Goal: Task Accomplishment & Management: Use online tool/utility

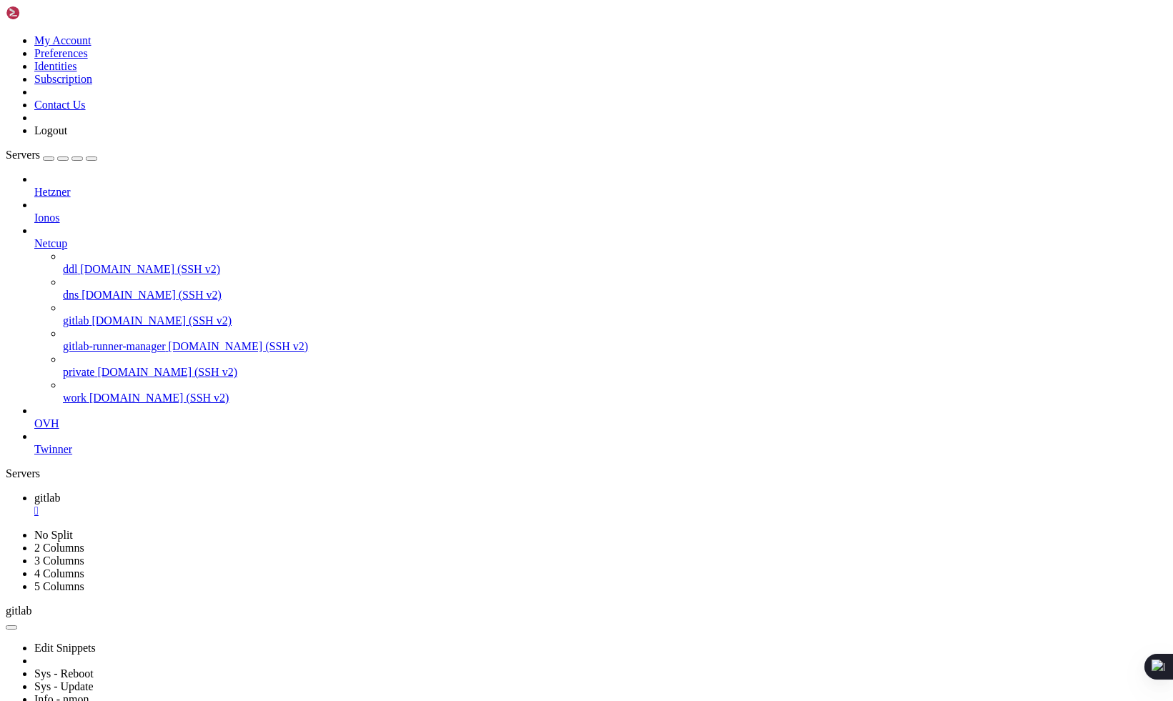
scroll to position [283, 0]
click at [244, 505] on div "" at bounding box center [600, 511] width 1133 height 13
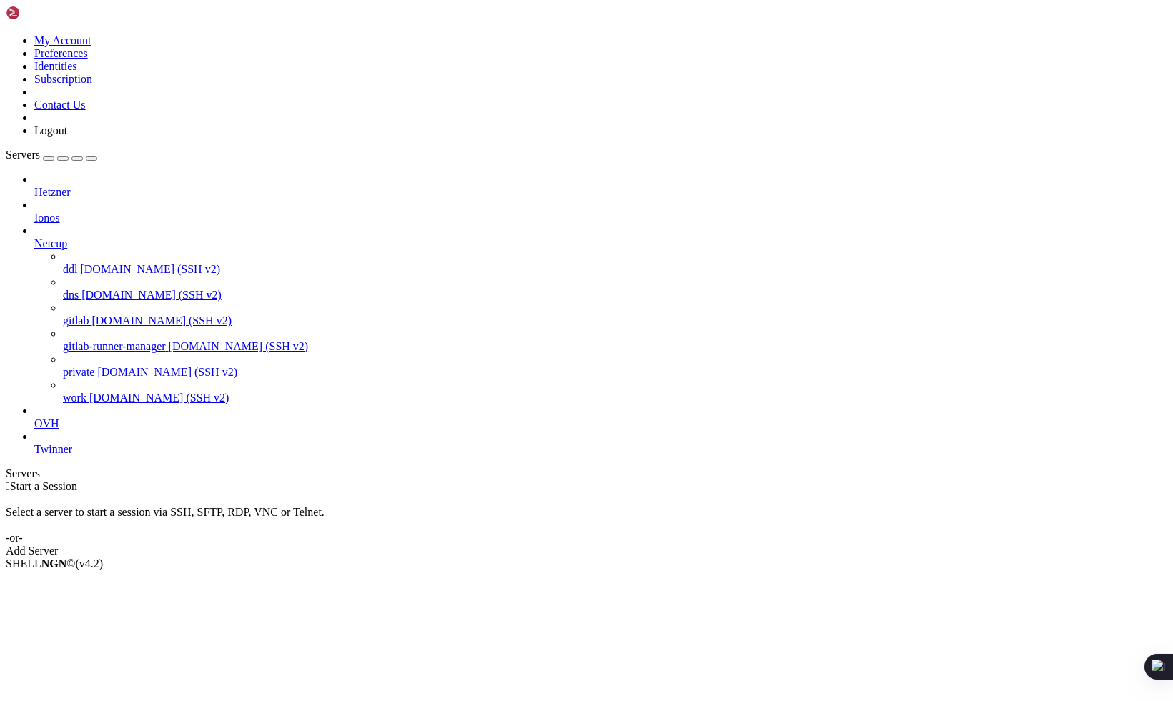
click at [67, 237] on span "Netcup" at bounding box center [50, 243] width 33 height 12
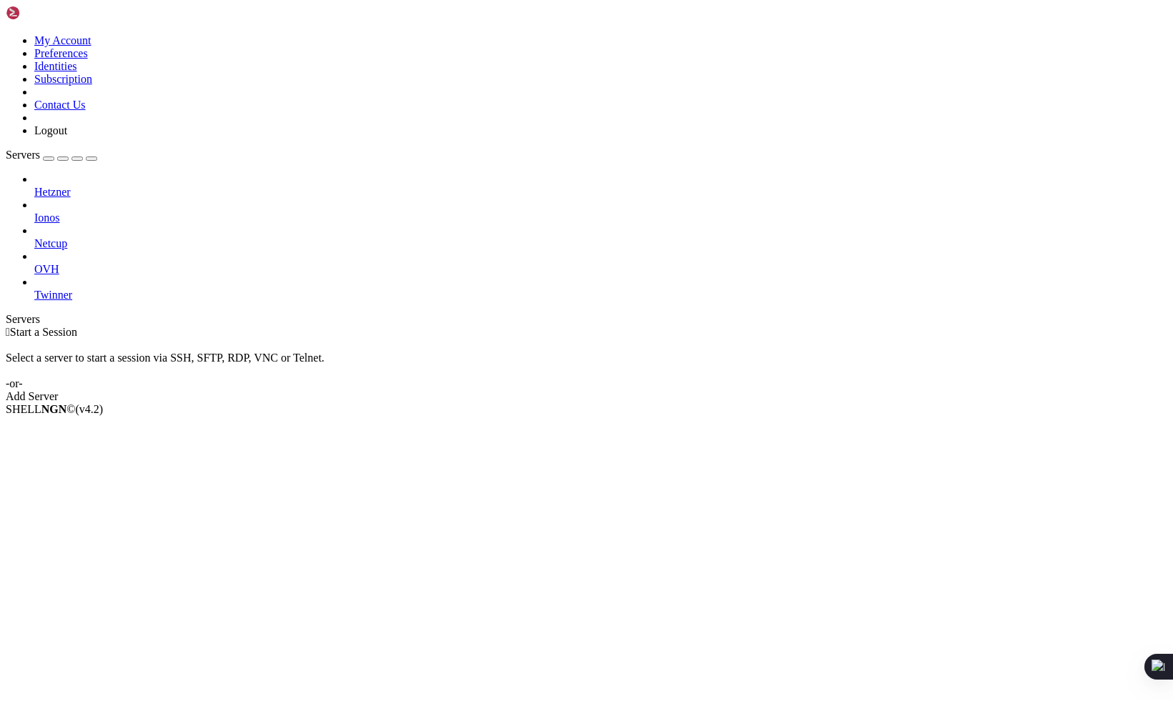
click at [59, 263] on span "OVH" at bounding box center [46, 269] width 25 height 12
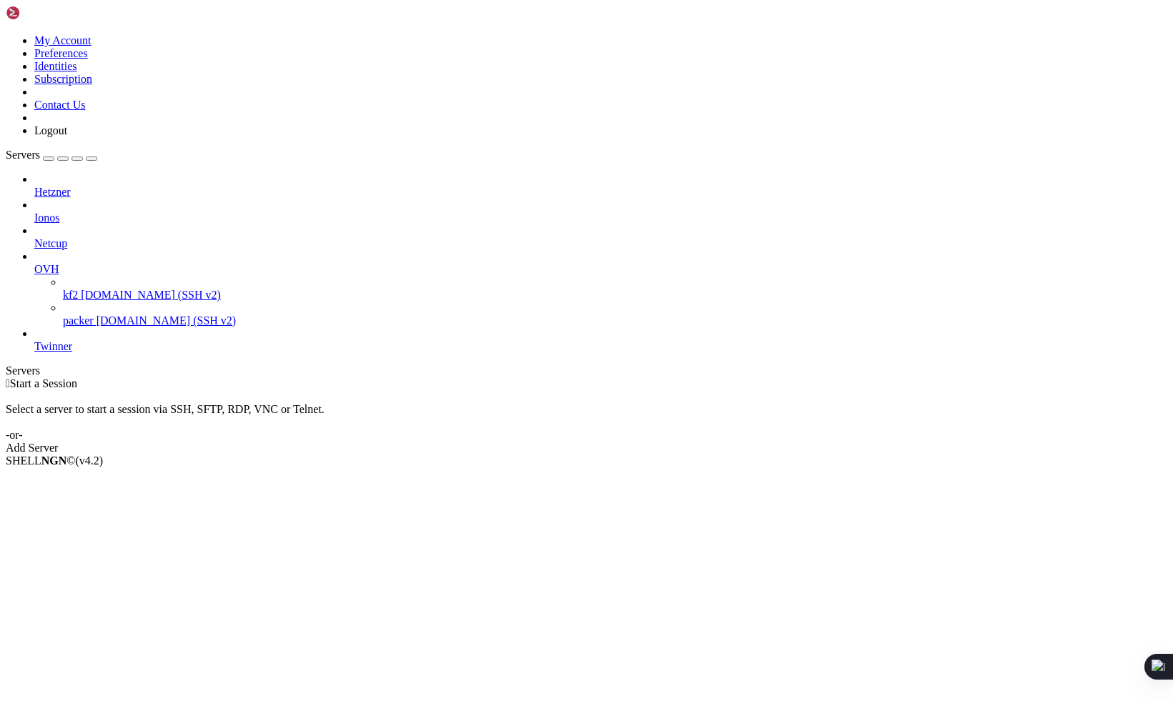
click at [94, 315] on span "packer" at bounding box center [78, 321] width 31 height 12
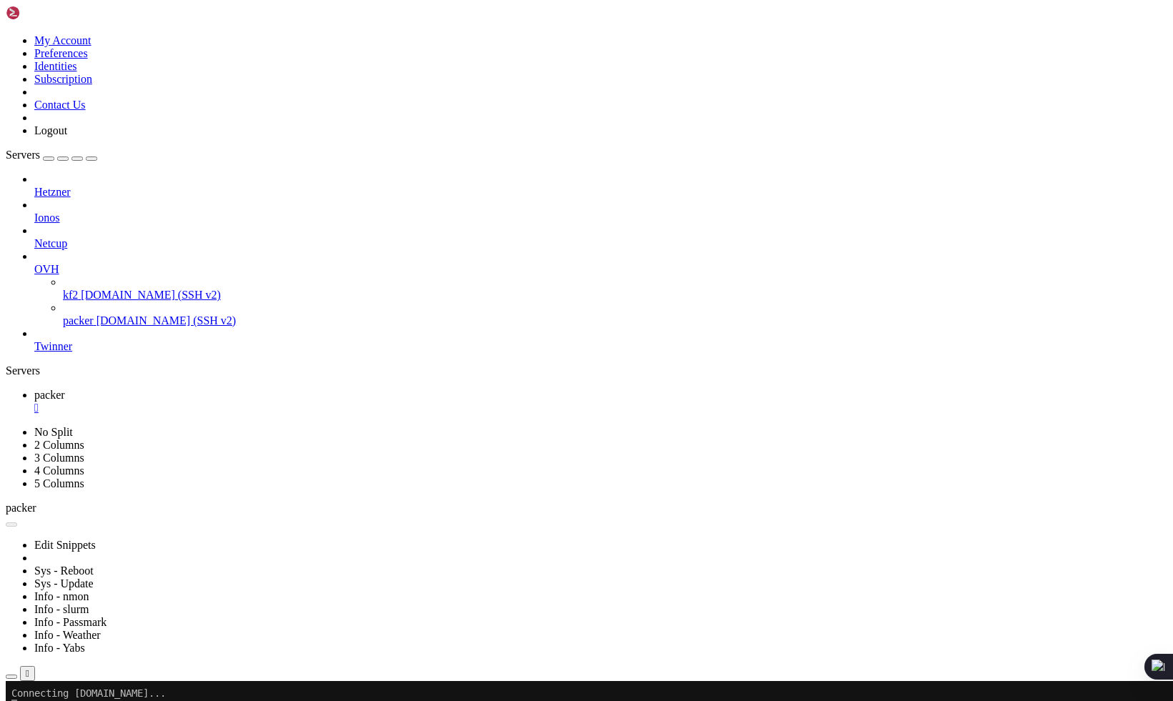
scroll to position [0, 0]
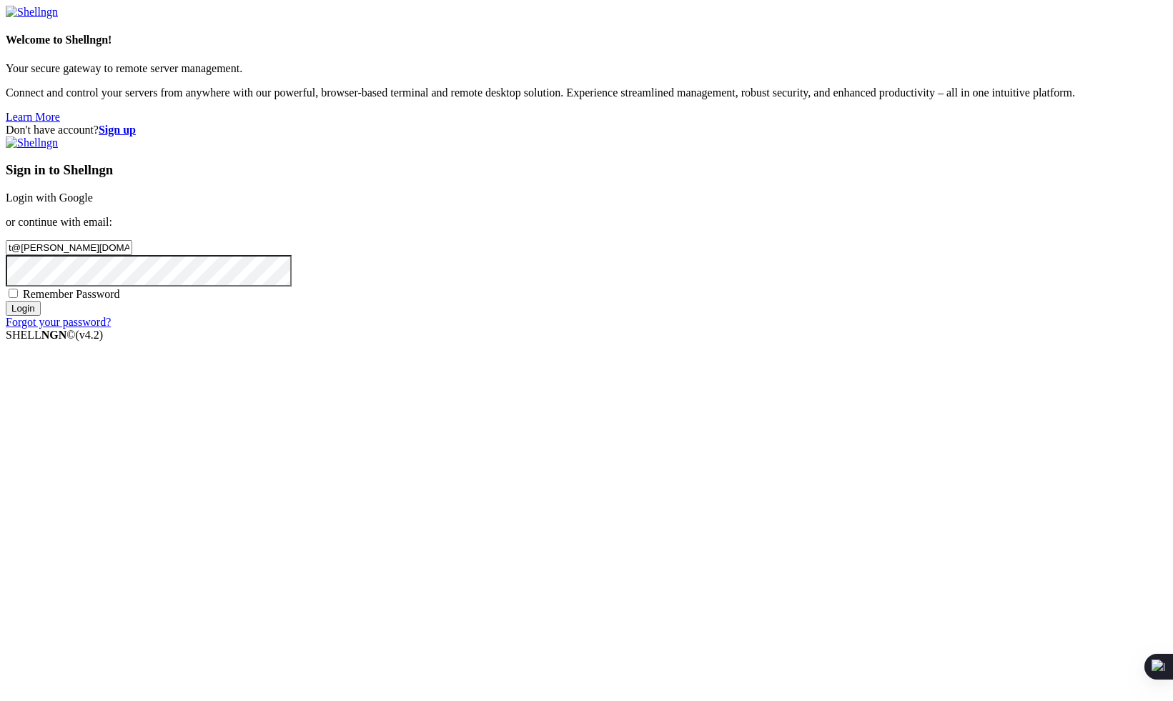
click at [41, 316] on input "Login" at bounding box center [23, 308] width 35 height 15
